Goal: Transaction & Acquisition: Purchase product/service

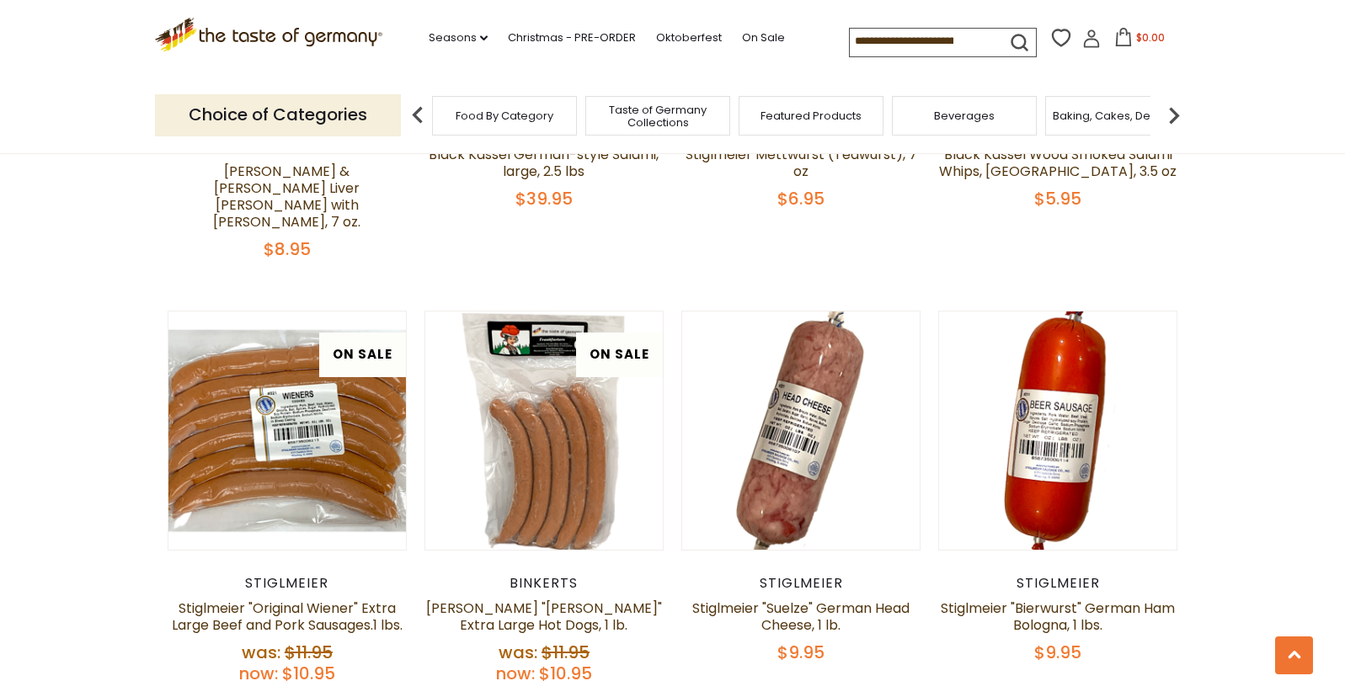
scroll to position [2864, 0]
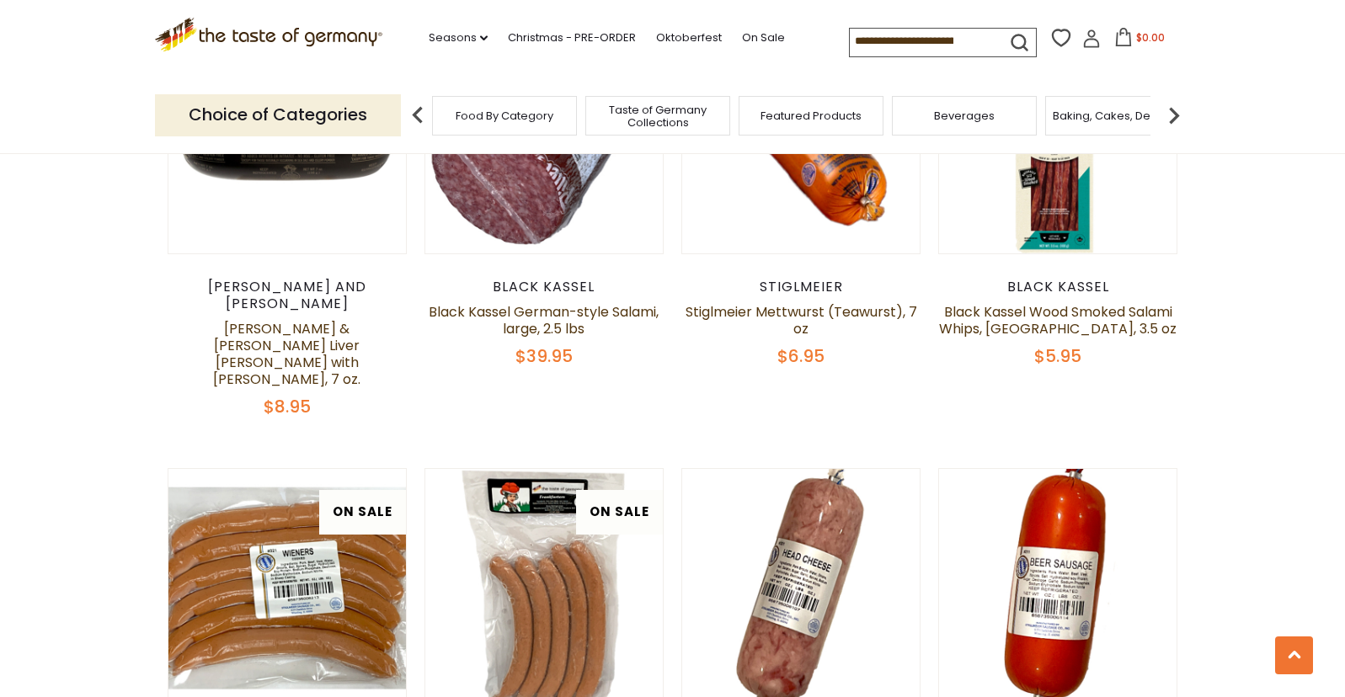
click at [492, 114] on span "Food By Category" at bounding box center [505, 116] width 98 height 13
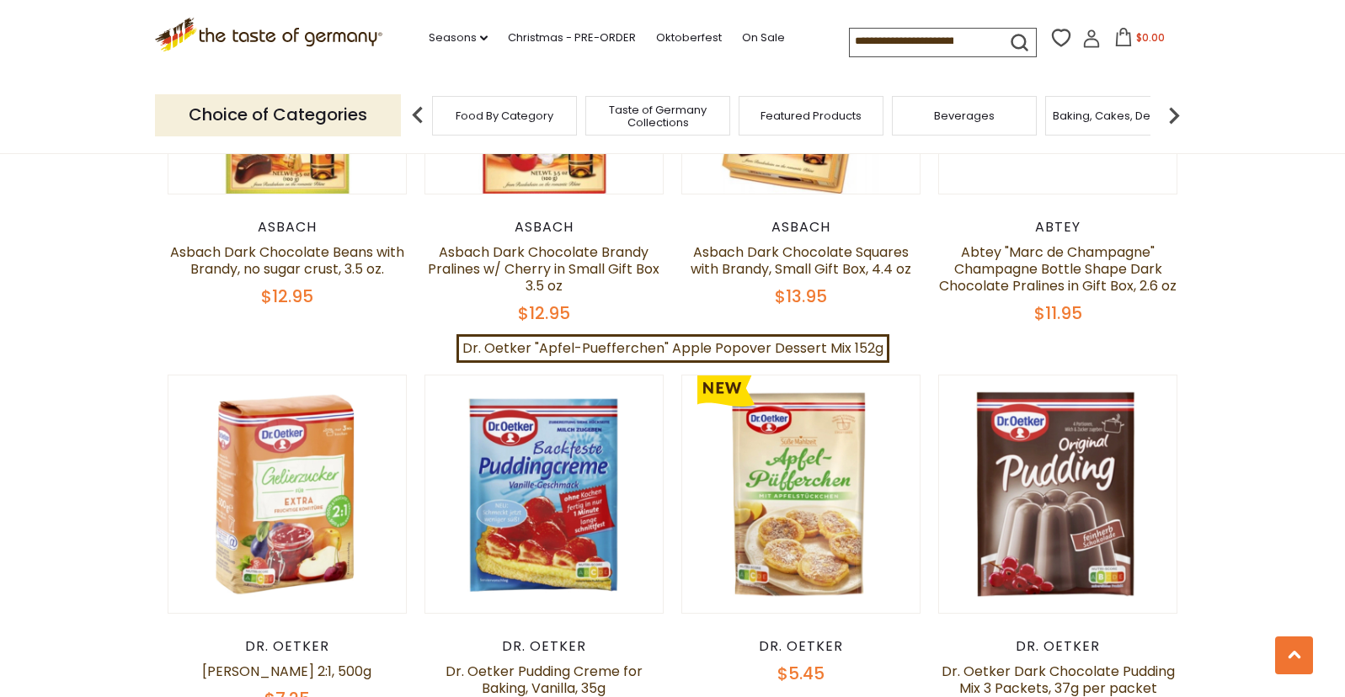
scroll to position [3306, 0]
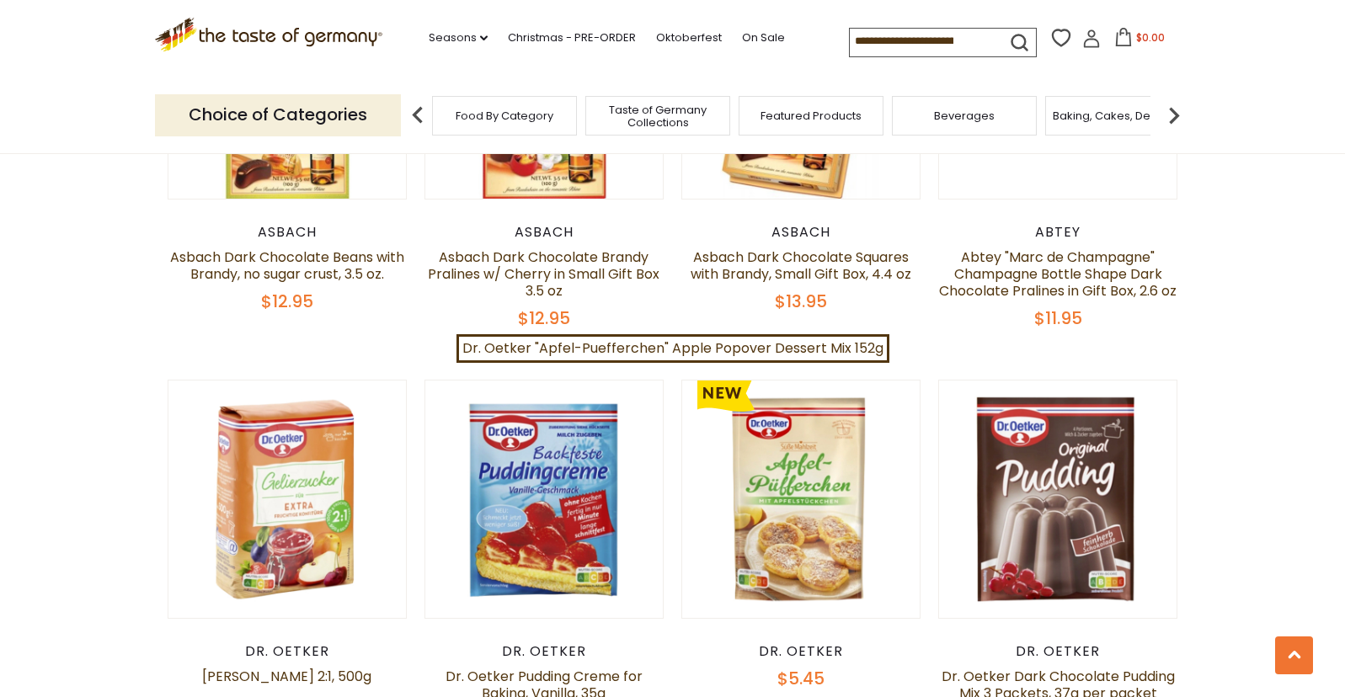
click at [859, 52] on input at bounding box center [921, 41] width 142 height 24
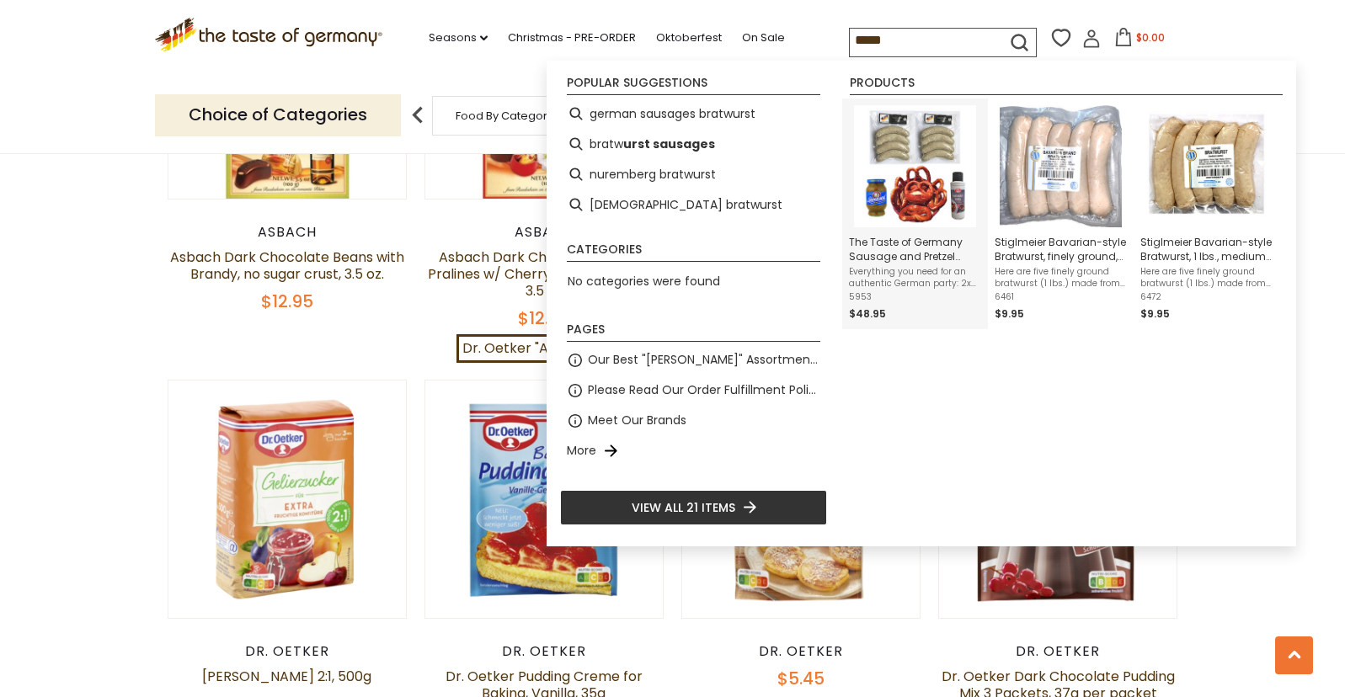
type input "*****"
click at [908, 203] on img "The Taste of Germany Sausage and Pretzel Meal Kit" at bounding box center [915, 166] width 122 height 122
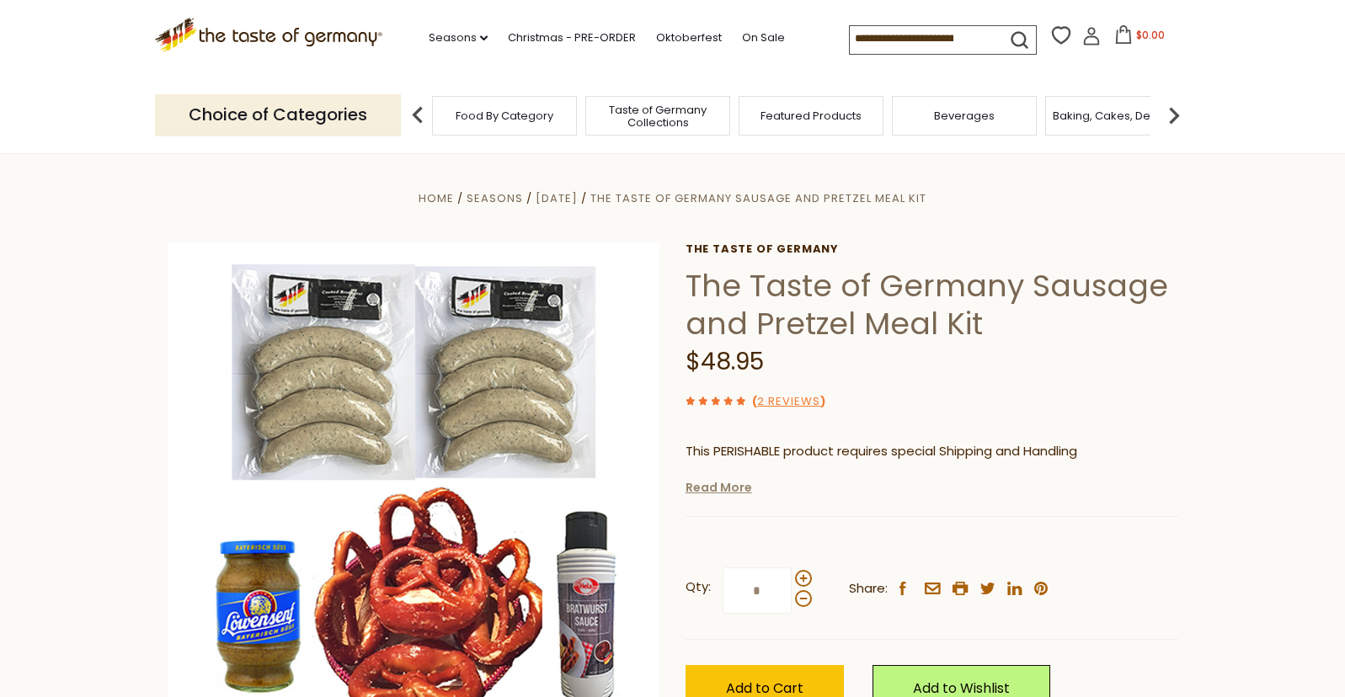
click at [718, 494] on link "Read More" at bounding box center [719, 487] width 67 height 17
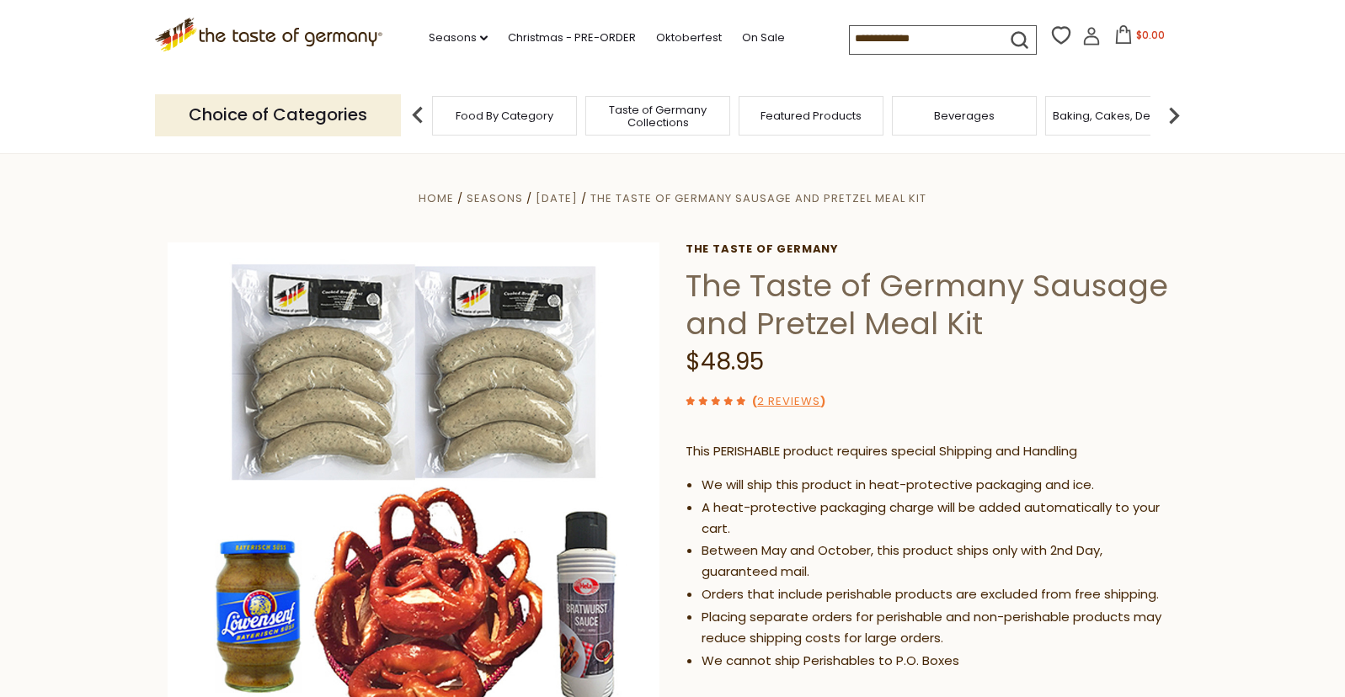
click at [660, 113] on span "Taste of Germany Collections" at bounding box center [658, 116] width 135 height 25
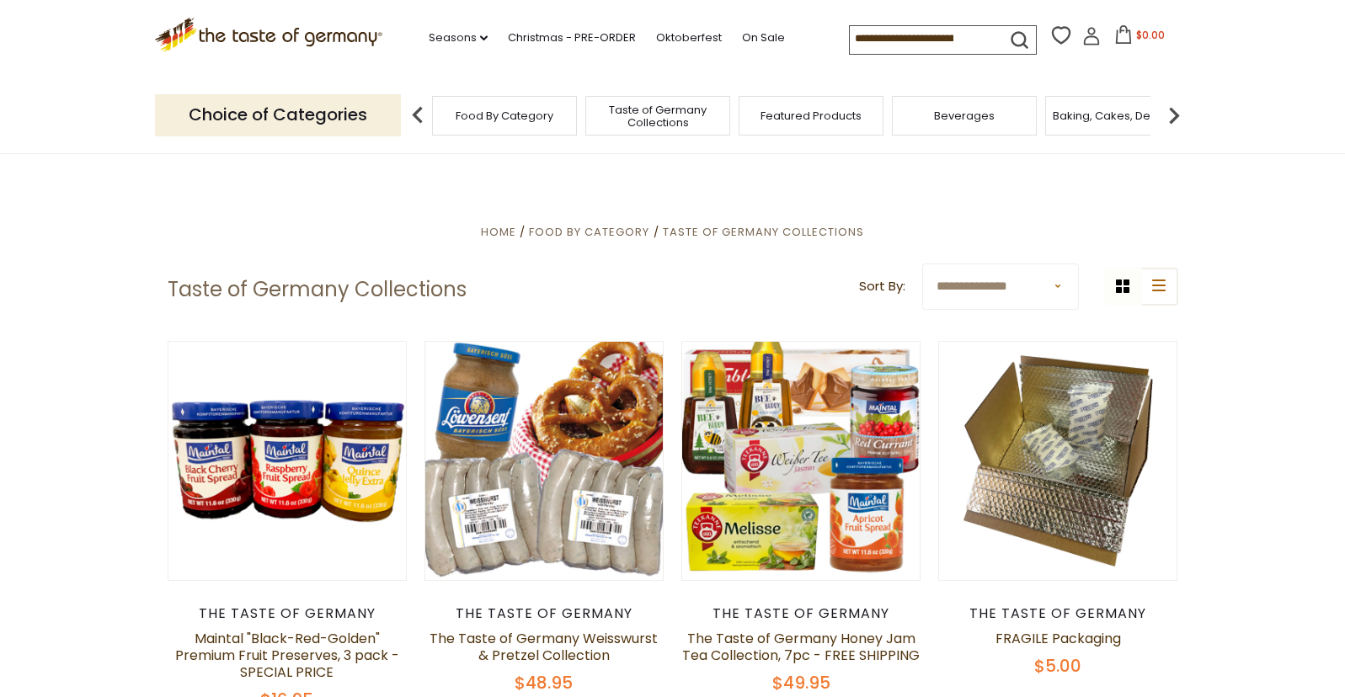
click at [914, 40] on input at bounding box center [921, 38] width 142 height 24
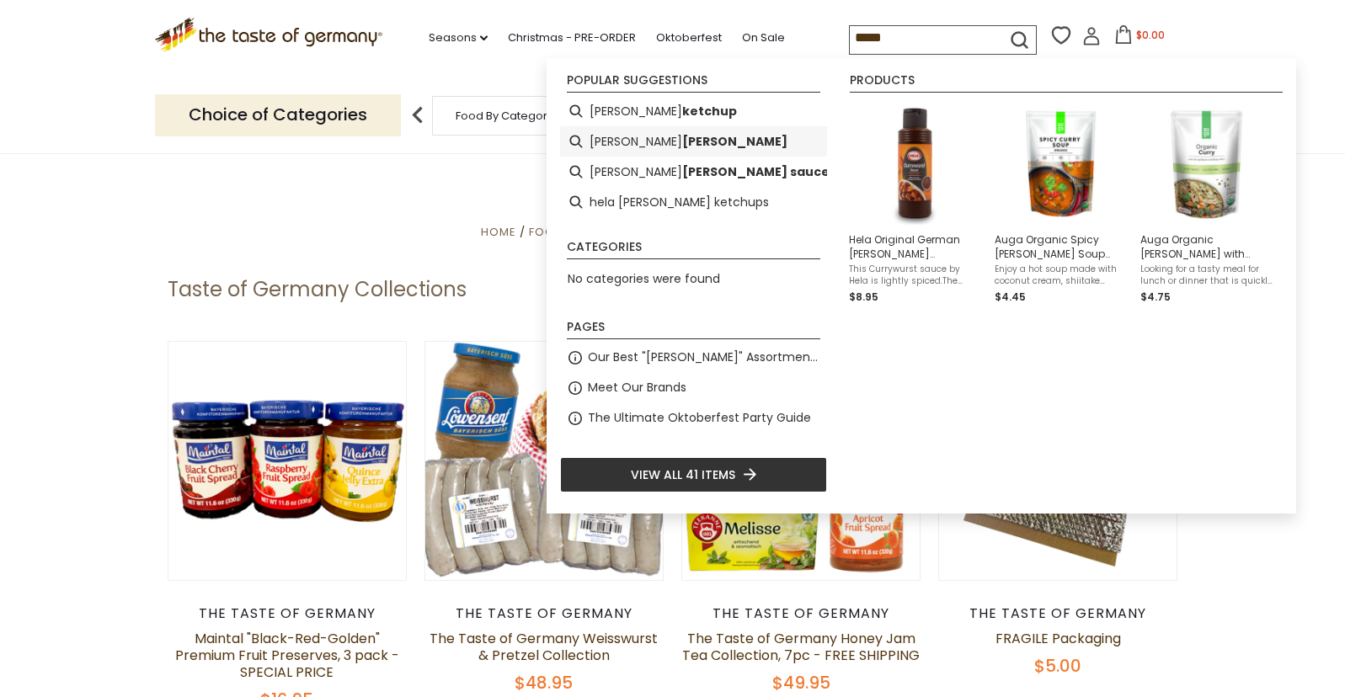
click at [682, 132] on b "wurst" at bounding box center [734, 141] width 105 height 19
type input "**********"
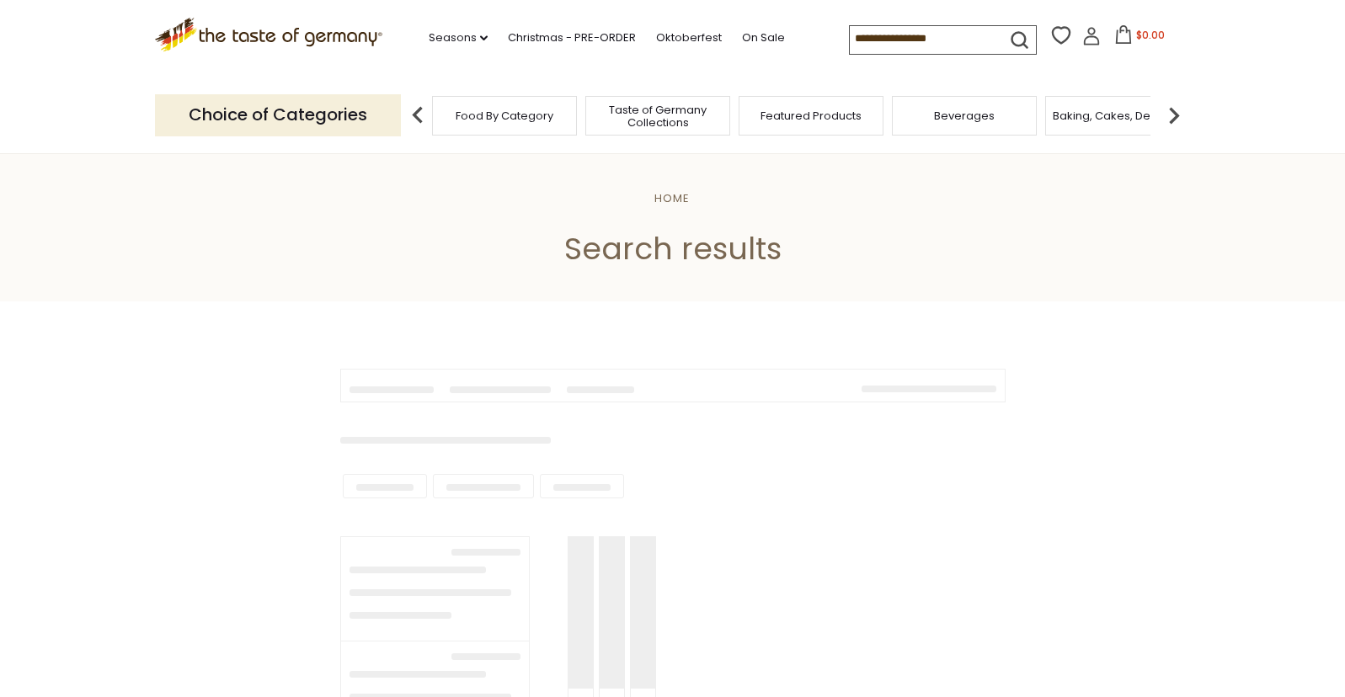
type input "**********"
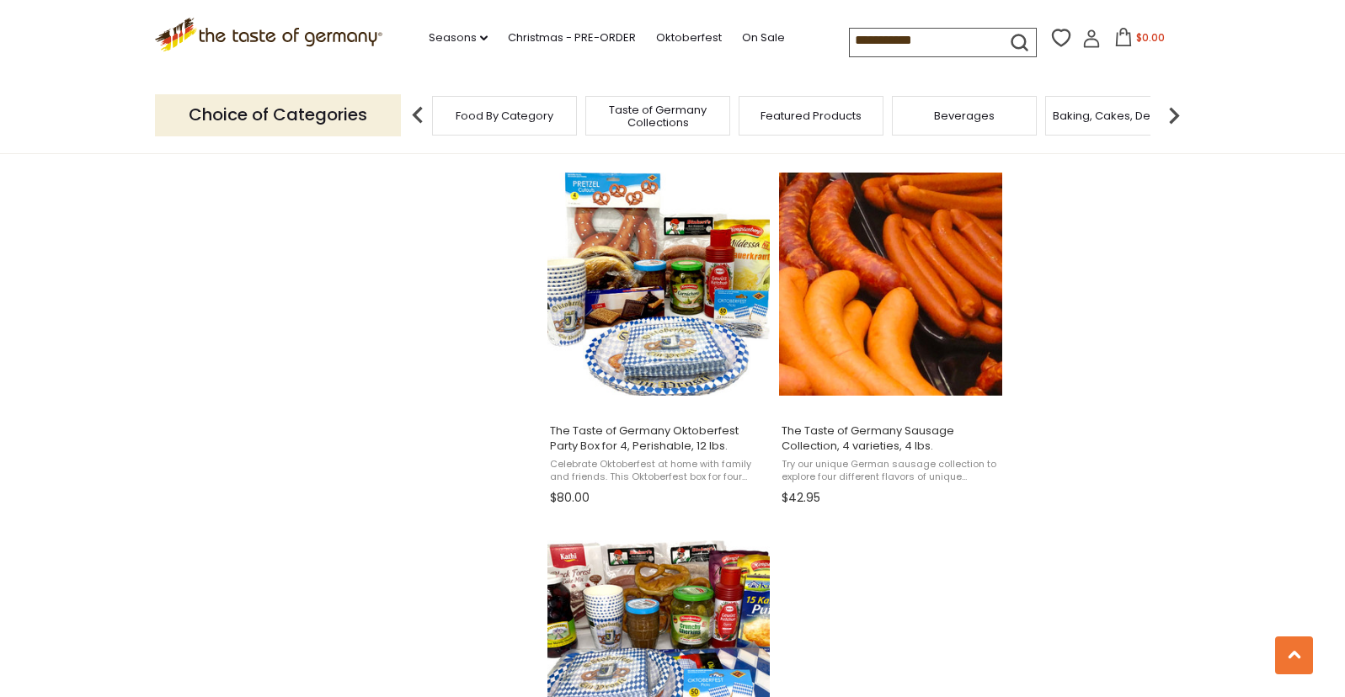
scroll to position [2520, 0]
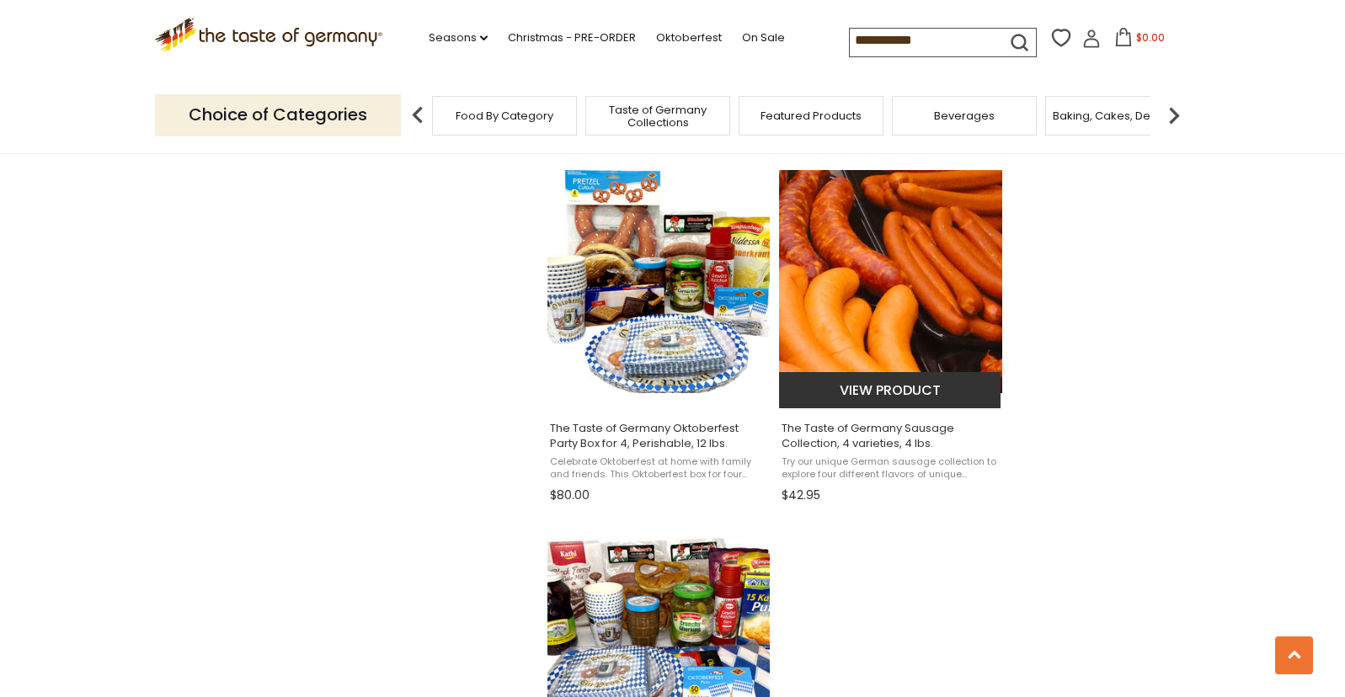
click at [860, 259] on img "The Taste of Germany Sausage Collection, 4 varieties, 4 lbs." at bounding box center [890, 281] width 223 height 223
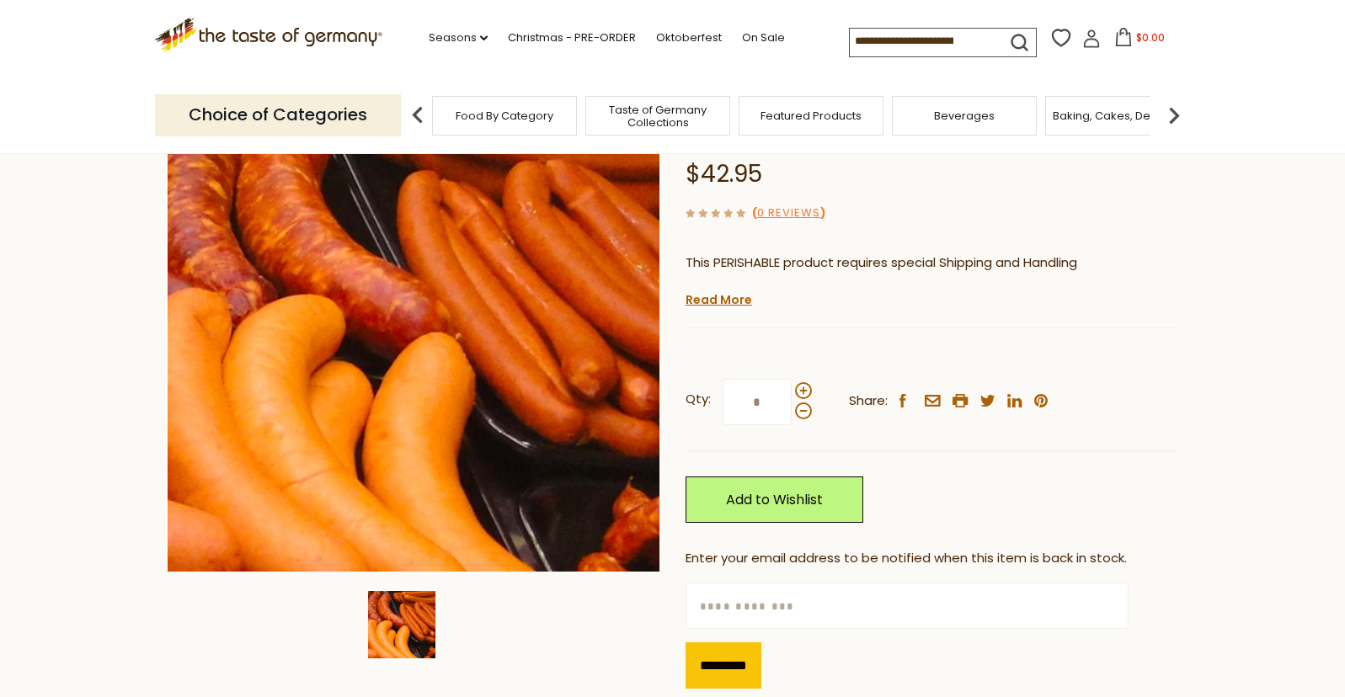
scroll to position [160, 0]
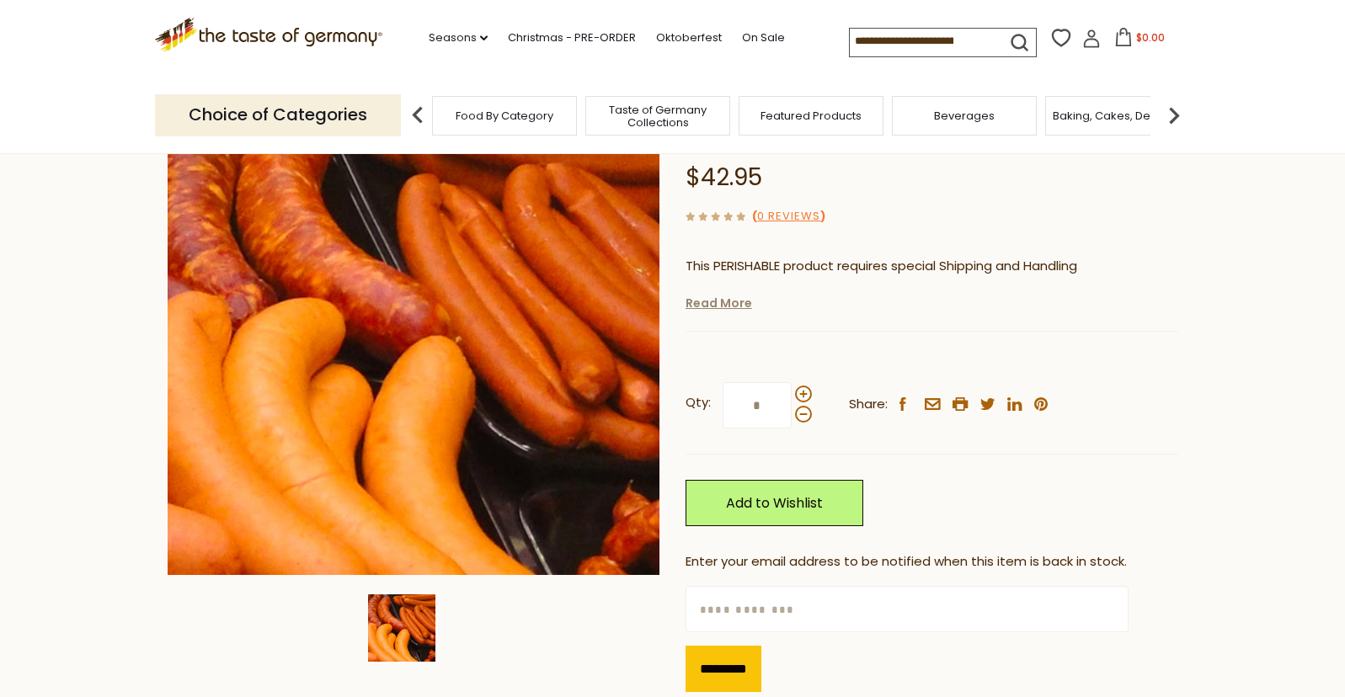
click at [706, 303] on link "Read More" at bounding box center [719, 303] width 67 height 17
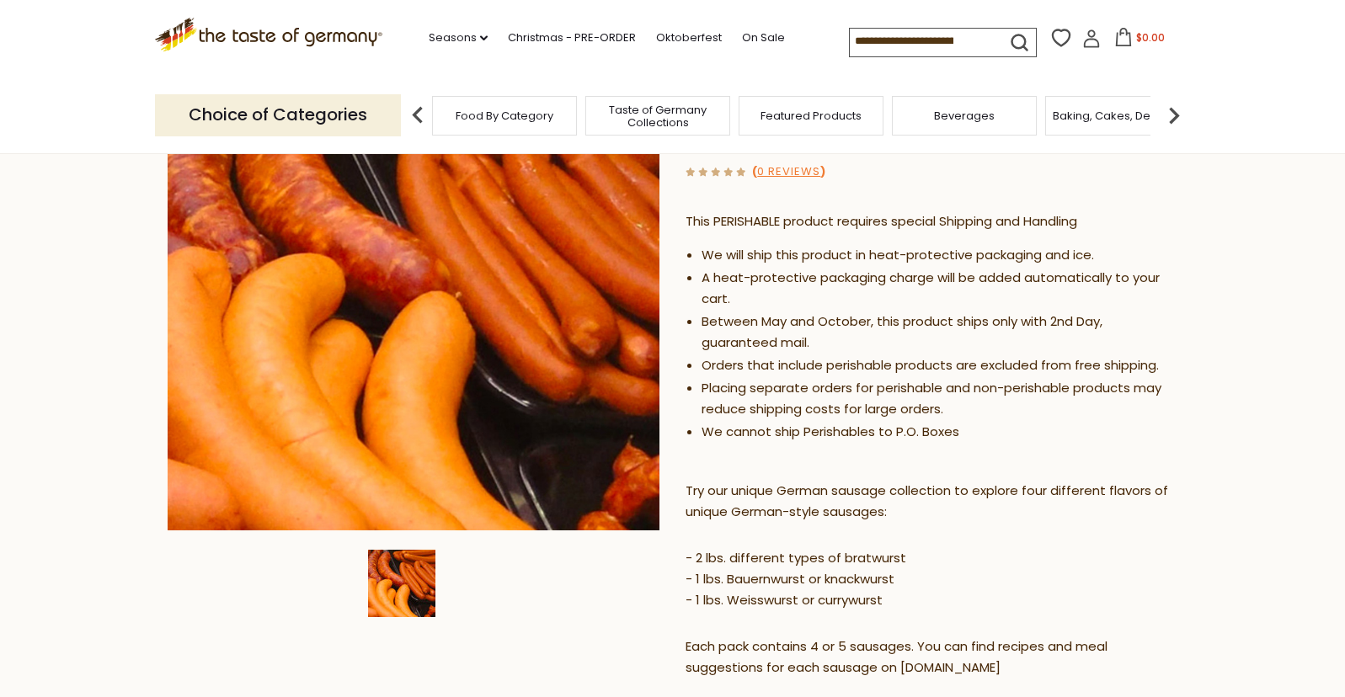
scroll to position [207, 0]
